Goal: Transaction & Acquisition: Purchase product/service

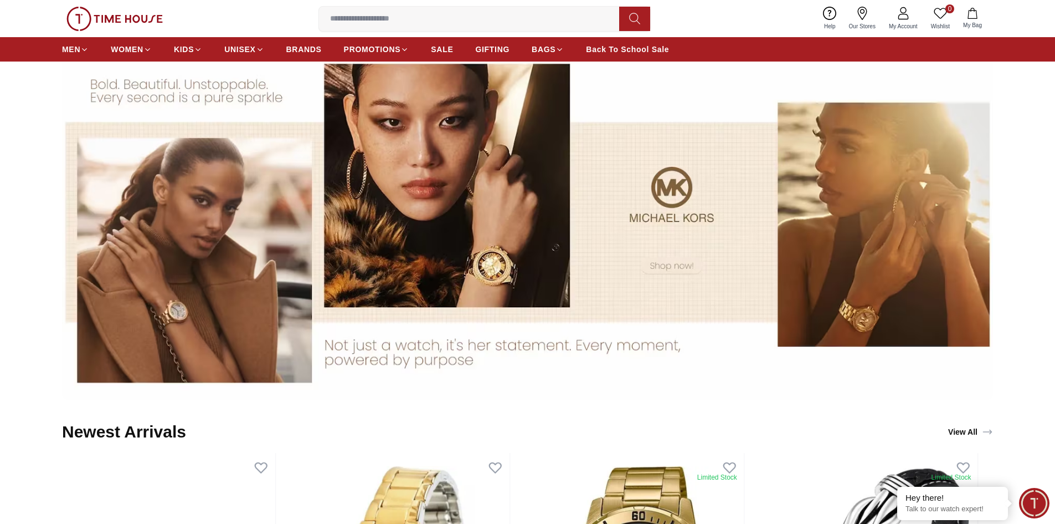
scroll to position [1274, 0]
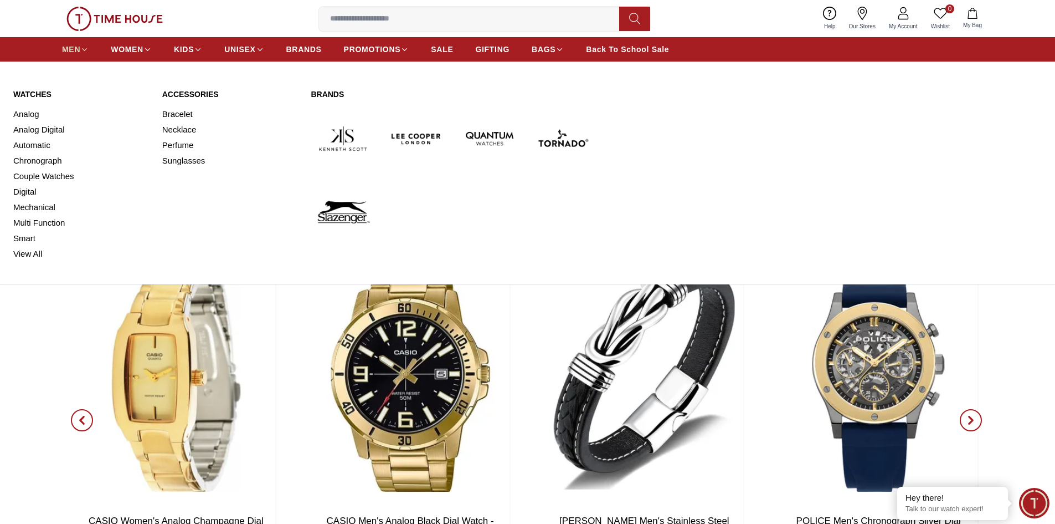
click at [80, 58] on link "MEN" at bounding box center [75, 49] width 27 height 20
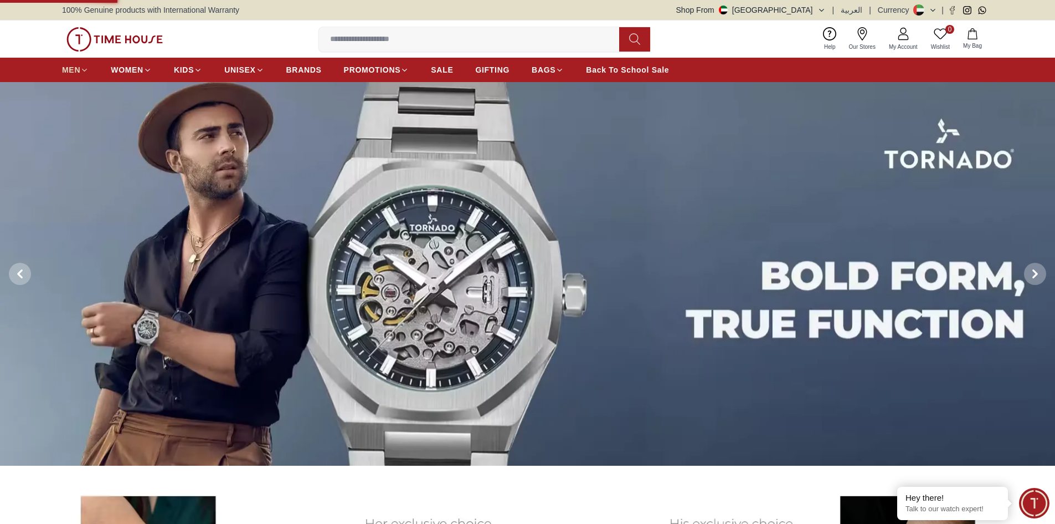
click at [84, 52] on div "0 Wishlist My Bag Help Our Stores My Account 0 Wishlist My Bag" at bounding box center [527, 38] width 931 height 37
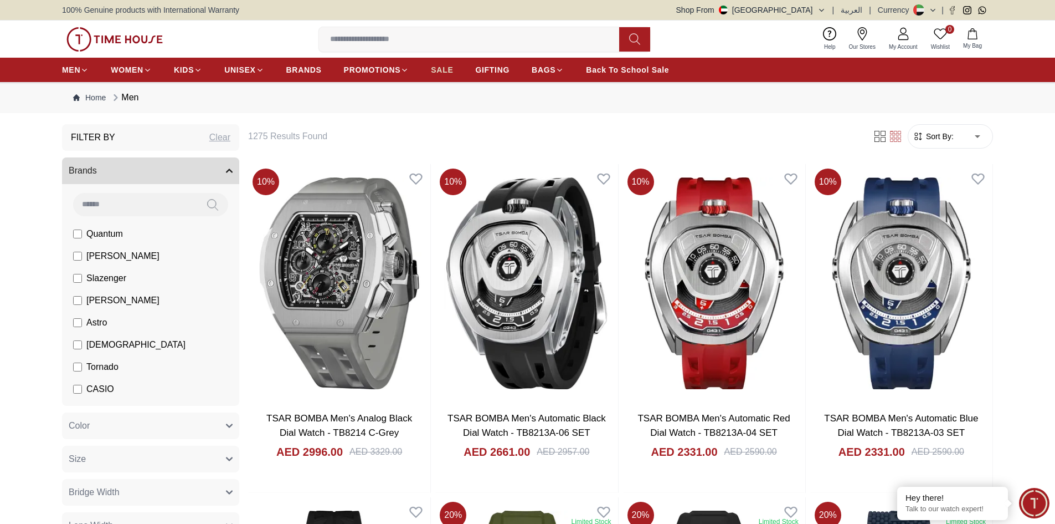
click at [448, 72] on span "SALE" at bounding box center [442, 69] width 22 height 11
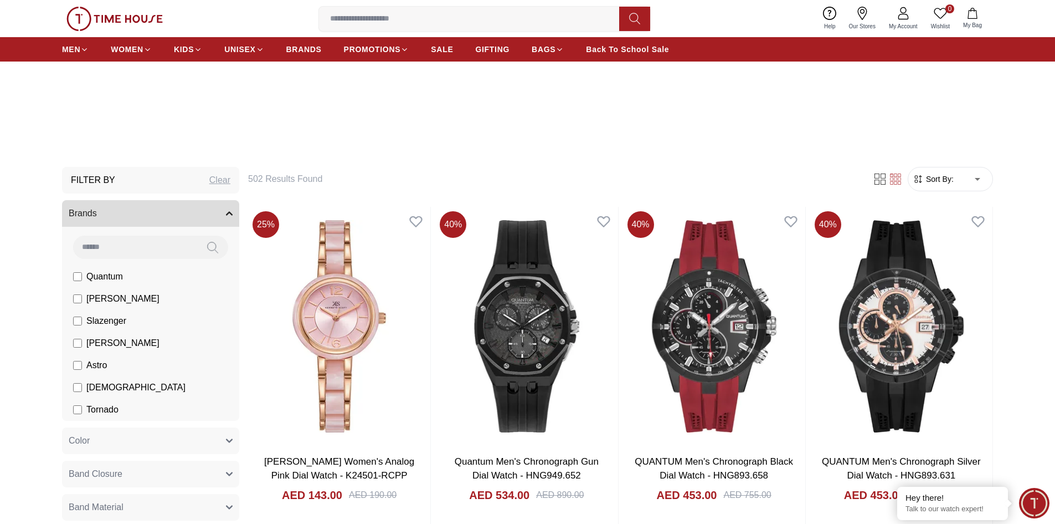
scroll to position [277, 0]
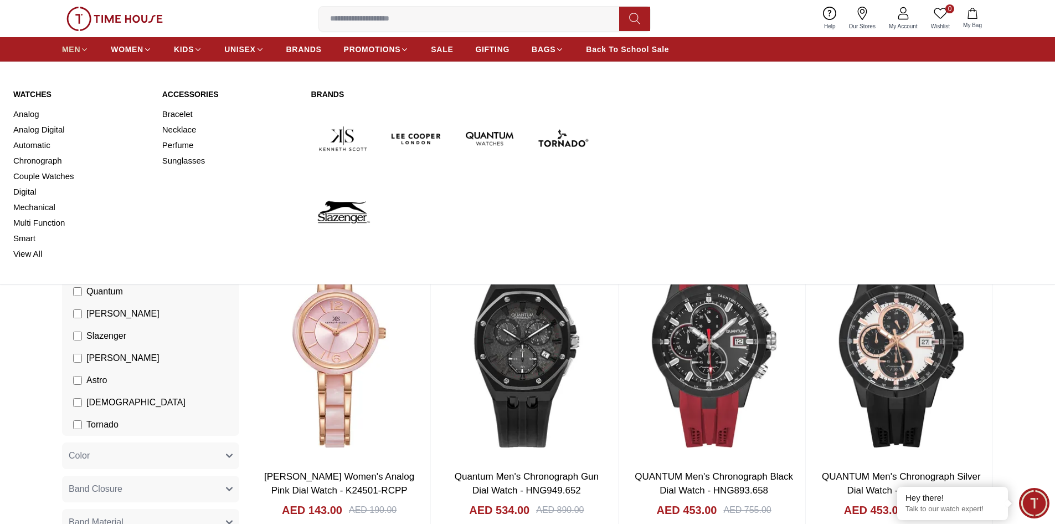
click at [83, 45] on icon at bounding box center [84, 49] width 8 height 8
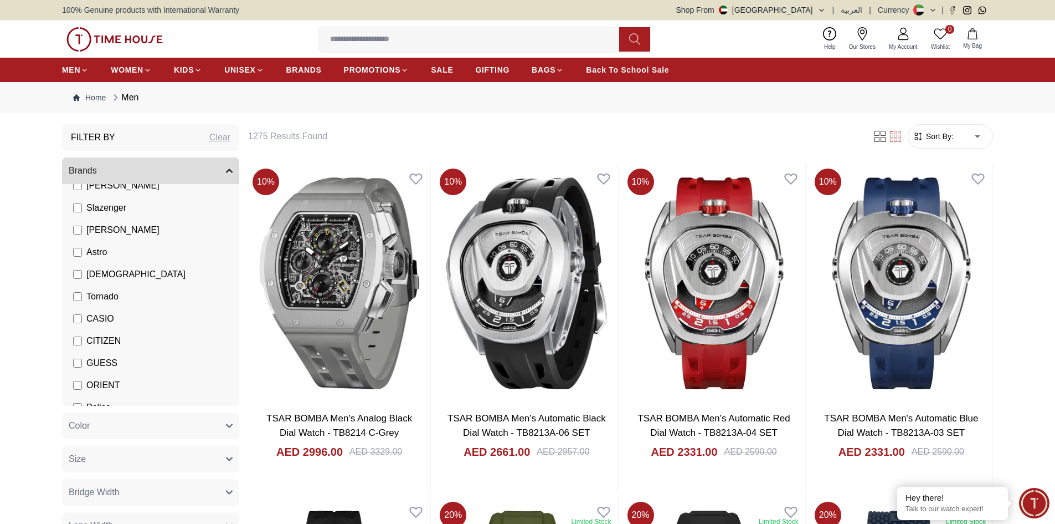
scroll to position [79, 0]
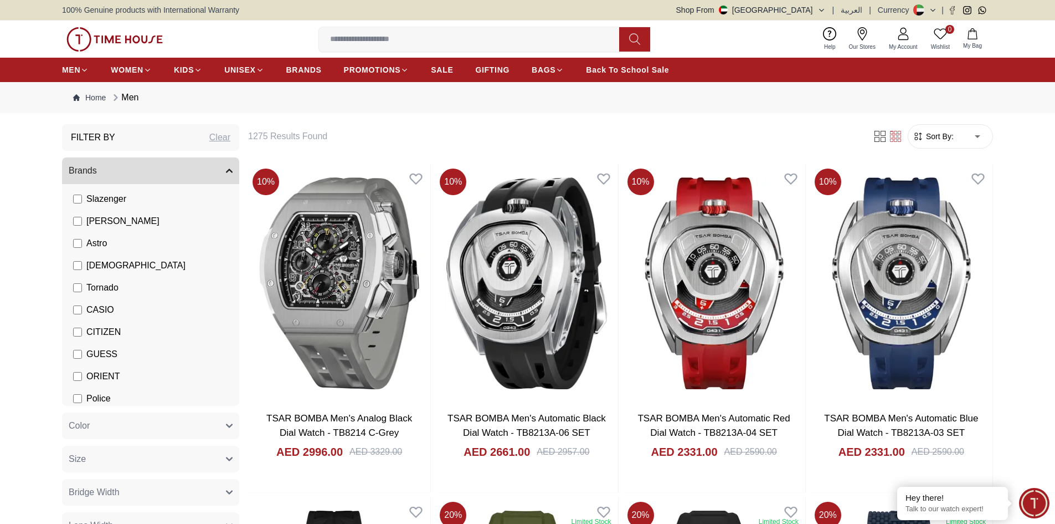
click at [105, 309] on span "CASIO" at bounding box center [100, 309] width 28 height 13
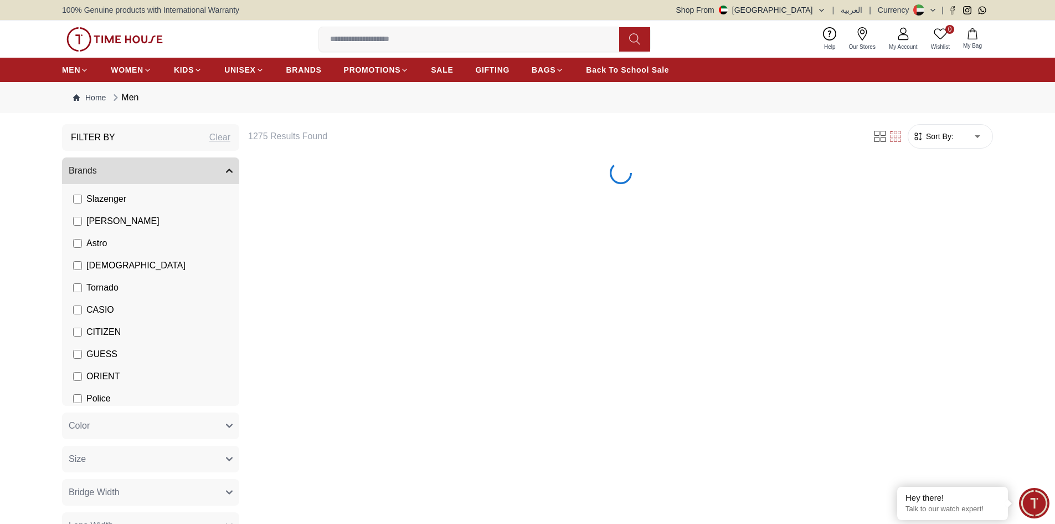
click at [109, 329] on span "CITIZEN" at bounding box center [103, 331] width 34 height 13
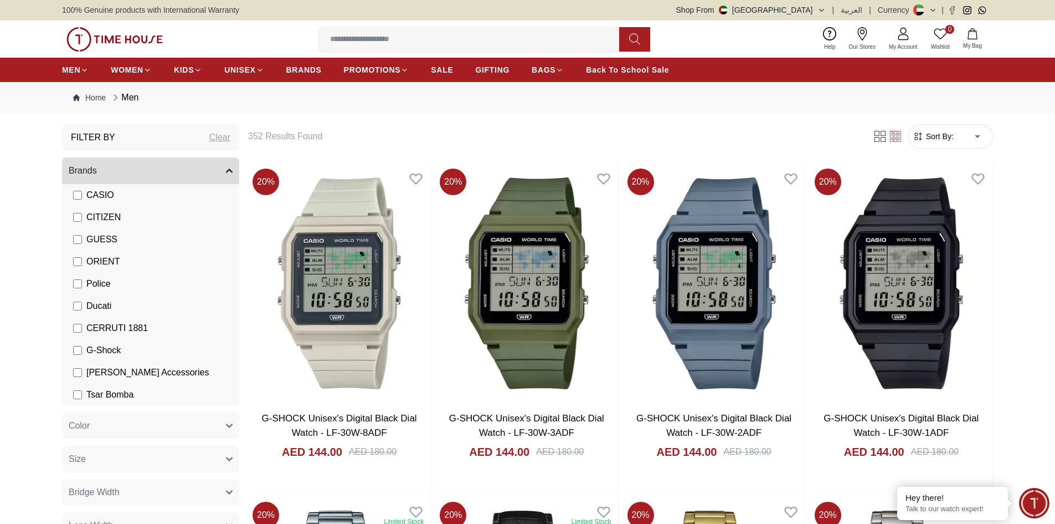
scroll to position [139, 0]
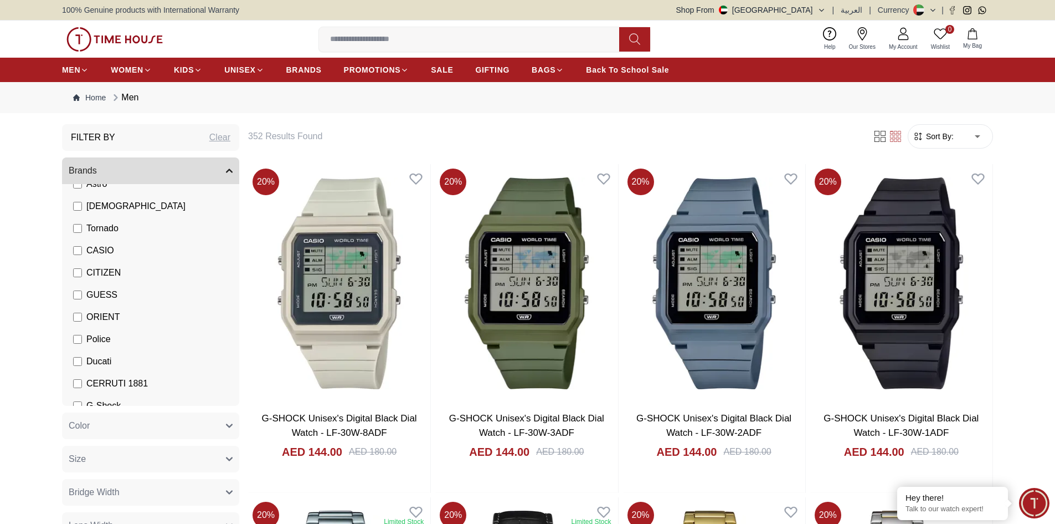
click at [93, 334] on span "Police" at bounding box center [98, 338] width 24 height 13
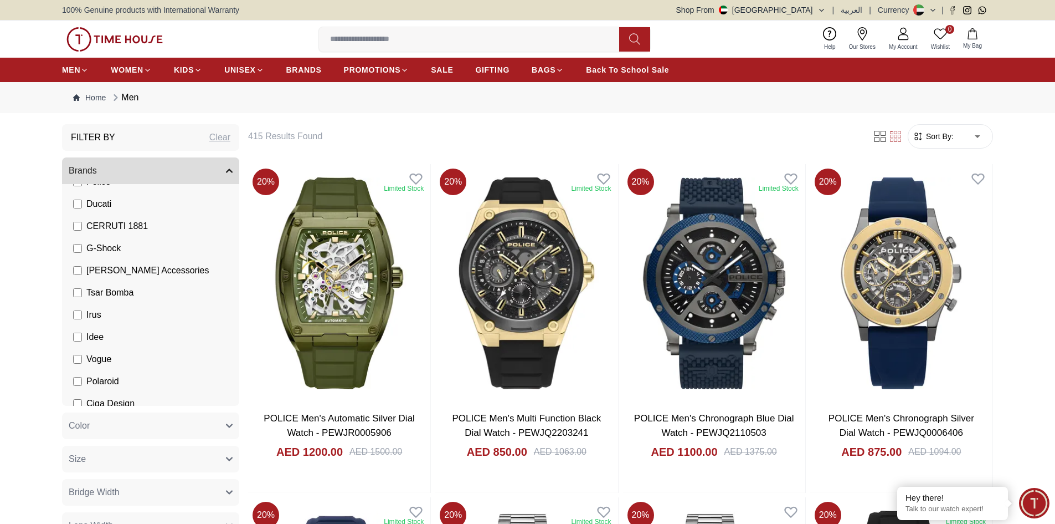
scroll to position [305, 0]
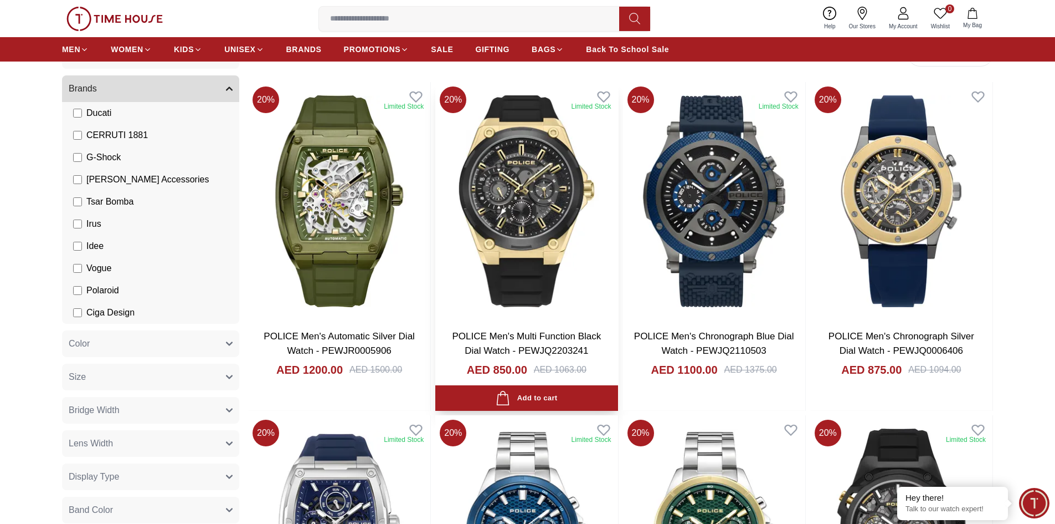
scroll to position [0, 0]
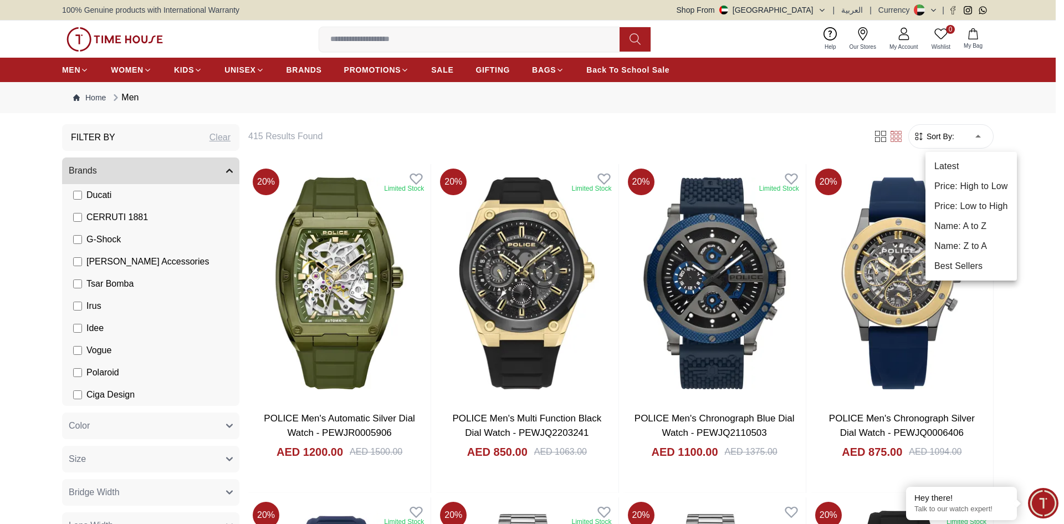
click at [976, 199] on li "Price: Low to High" at bounding box center [970, 206] width 91 height 20
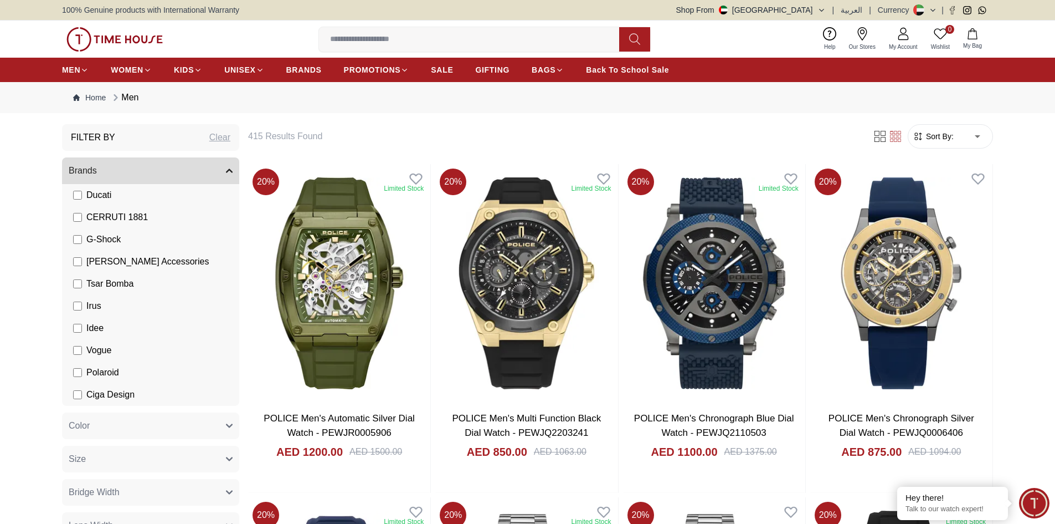
type input "*"
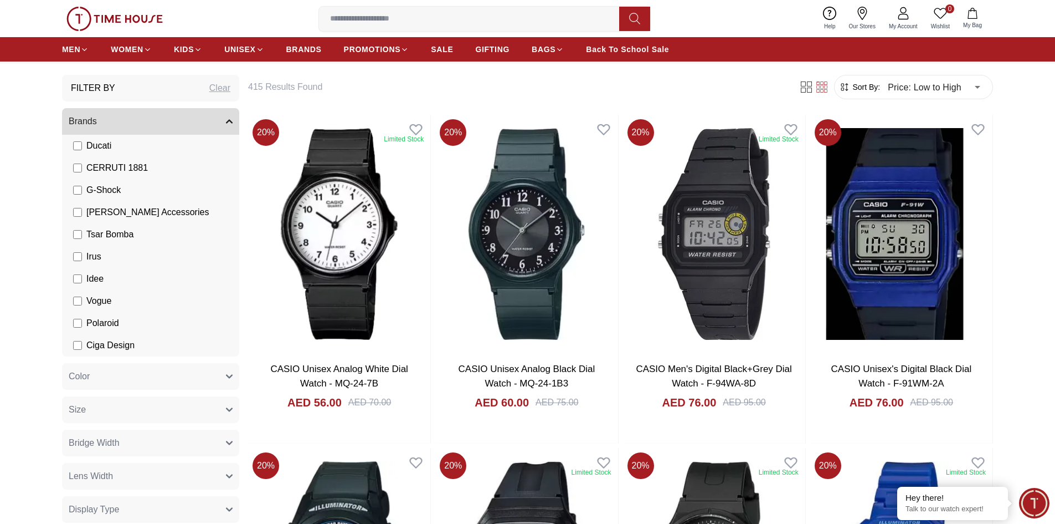
scroll to position [111, 0]
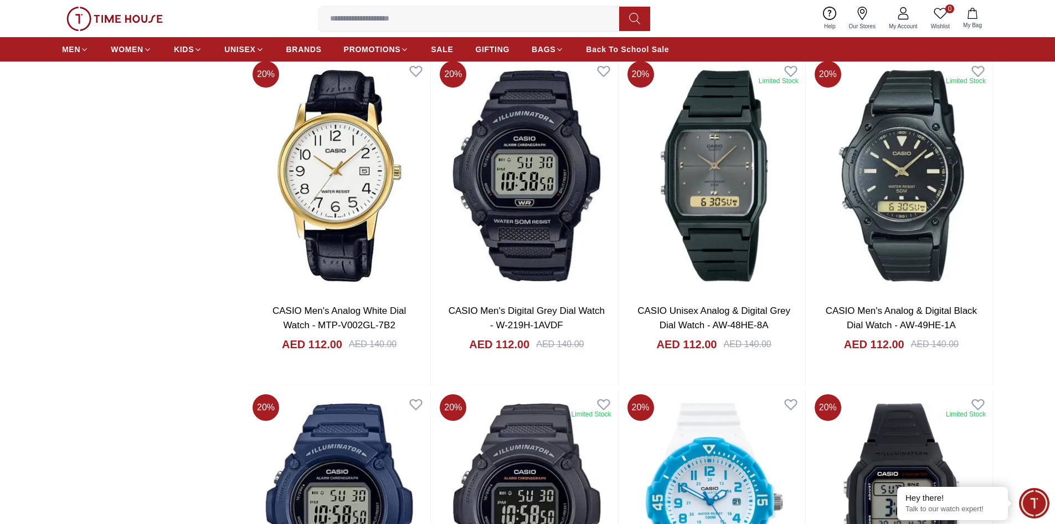
scroll to position [1607, 0]
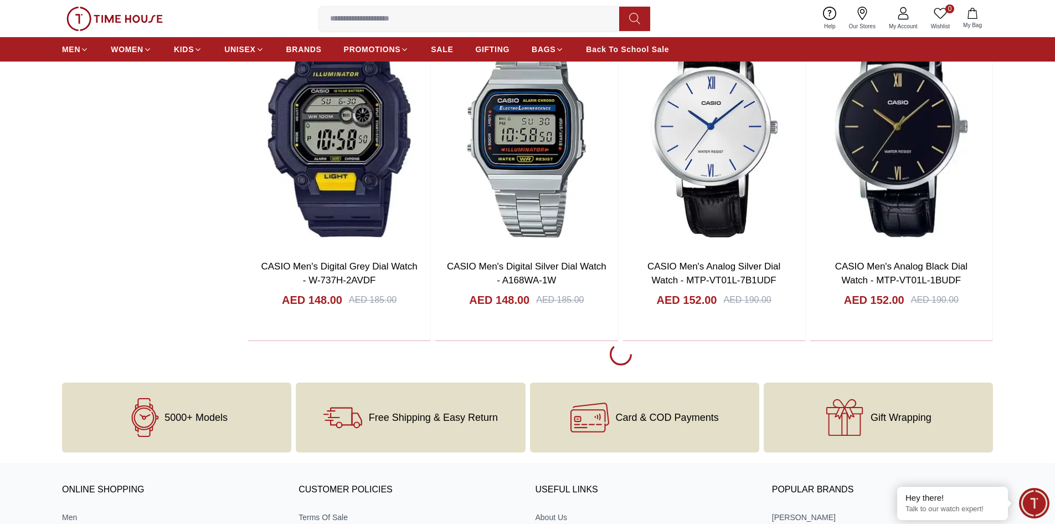
scroll to position [4875, 0]
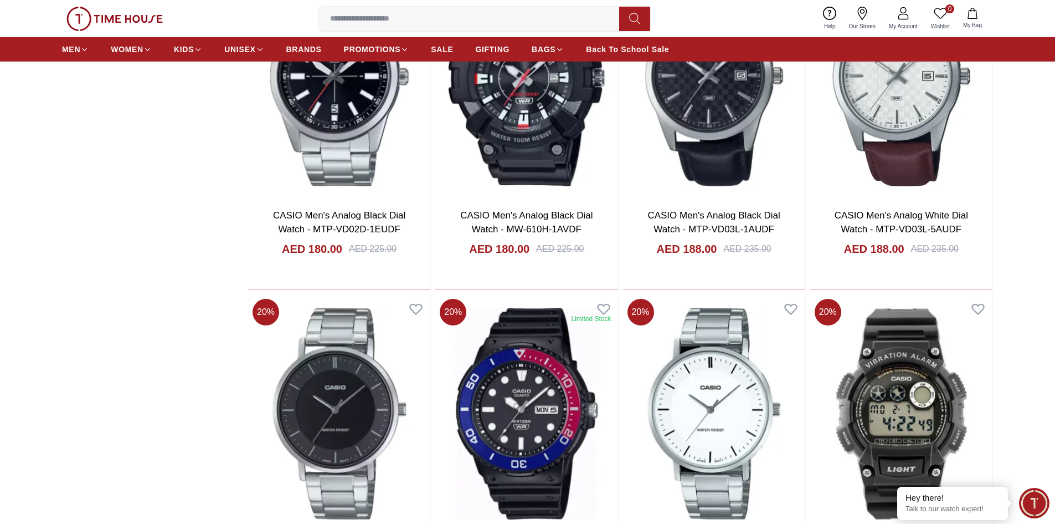
scroll to position [8144, 0]
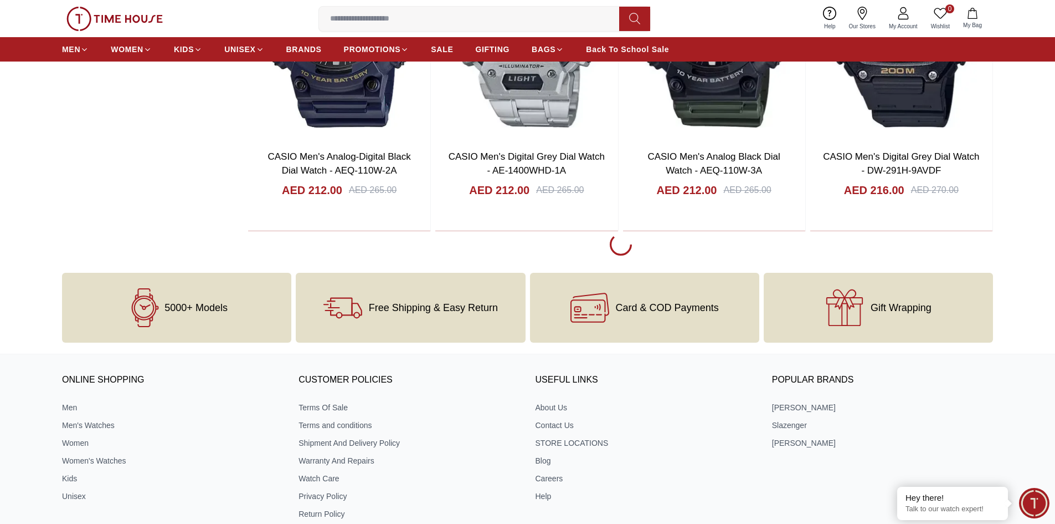
scroll to position [10028, 0]
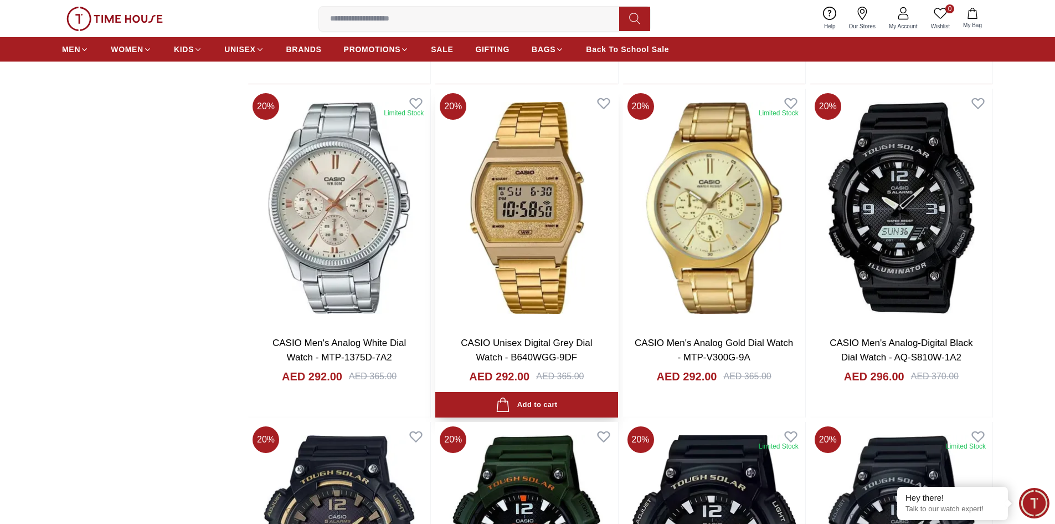
scroll to position [12412, 0]
